Goal: Task Accomplishment & Management: Manage account settings

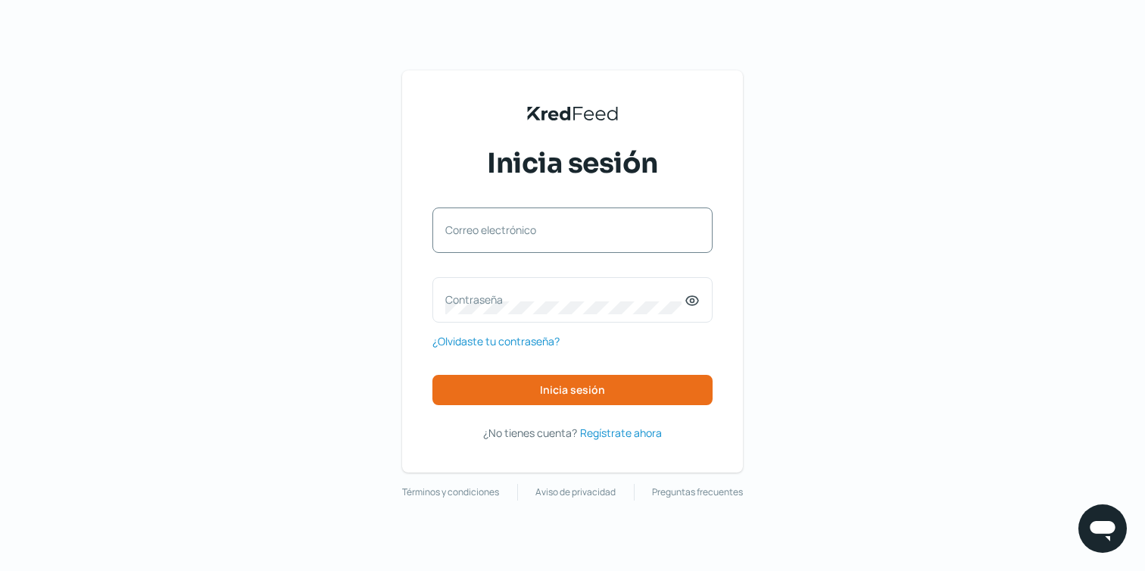
click at [486, 223] on label "Correo electrónico" at bounding box center [564, 230] width 239 height 14
click at [486, 231] on input "Correo electrónico" at bounding box center [572, 238] width 255 height 14
click at [497, 223] on label "Correo electrónico" at bounding box center [564, 230] width 239 height 14
click at [497, 231] on input "Correo electrónico" at bounding box center [572, 238] width 255 height 14
type input "luis.f.garcia@terasigma.com"
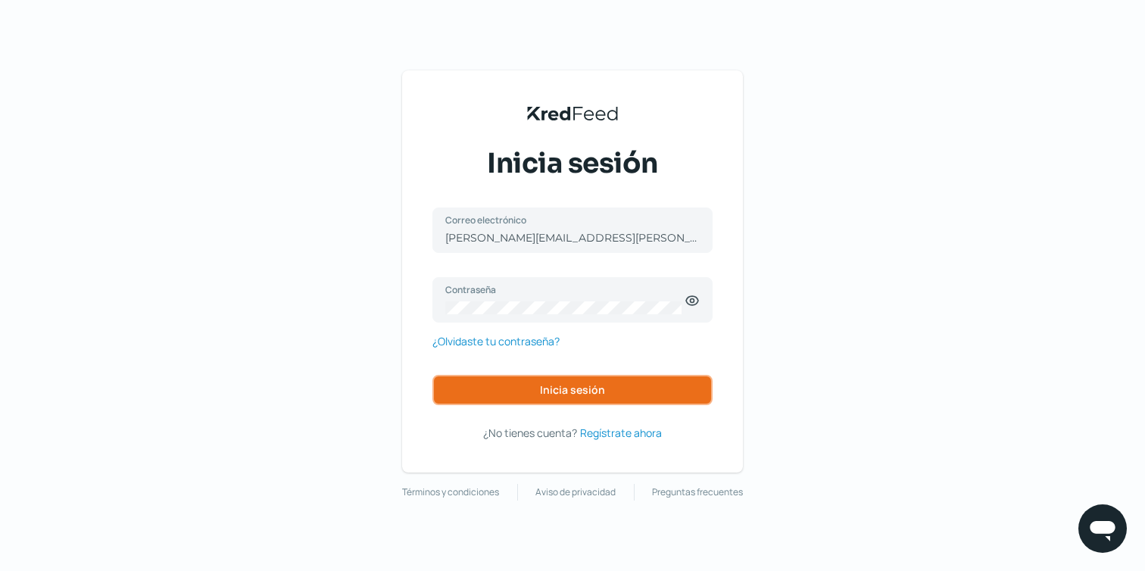
click at [559, 392] on span "Inicia sesión" at bounding box center [572, 390] width 65 height 11
